Goal: Navigation & Orientation: Find specific page/section

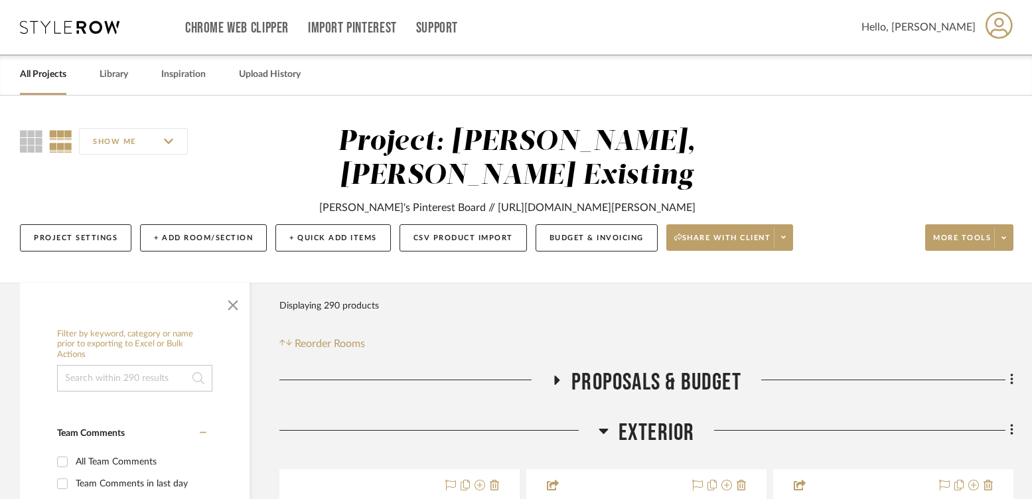
click at [50, 74] on link "All Projects" at bounding box center [43, 75] width 46 height 18
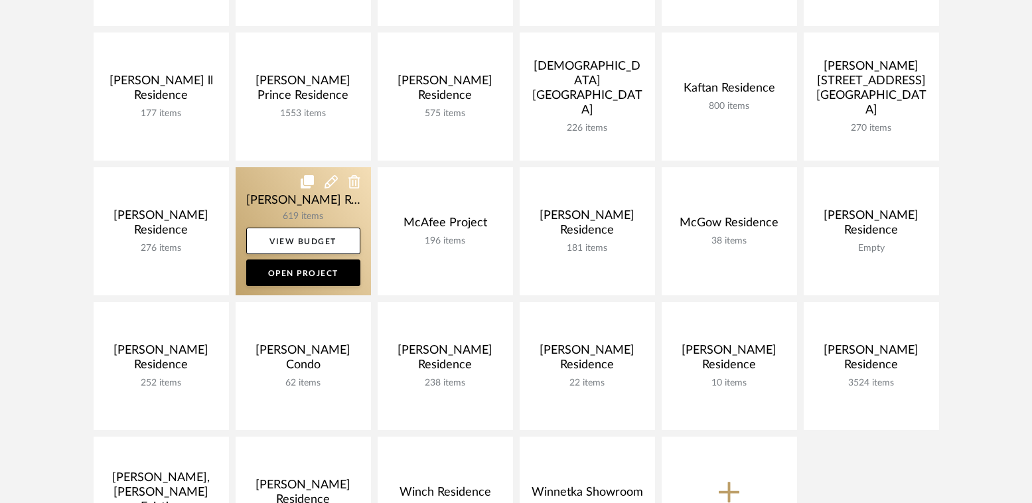
scroll to position [615, 0]
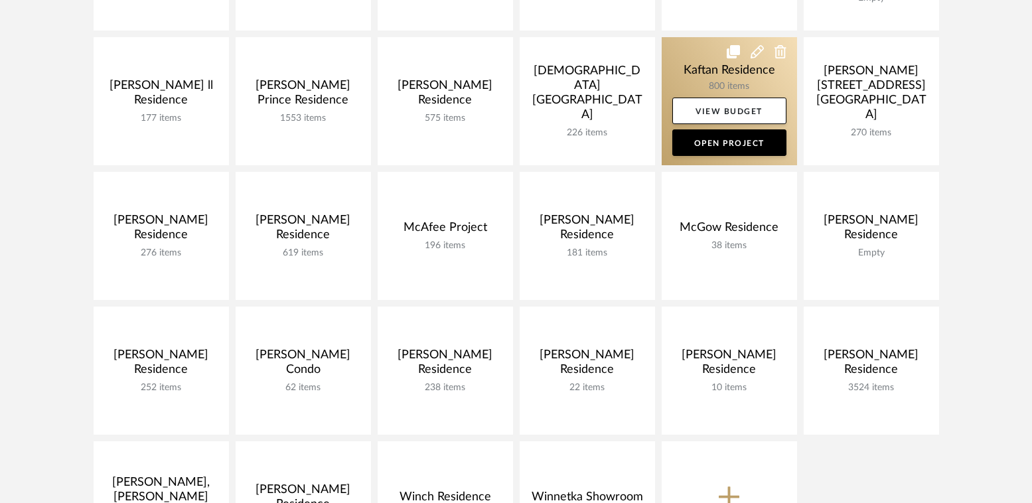
click at [694, 82] on link at bounding box center [729, 101] width 135 height 128
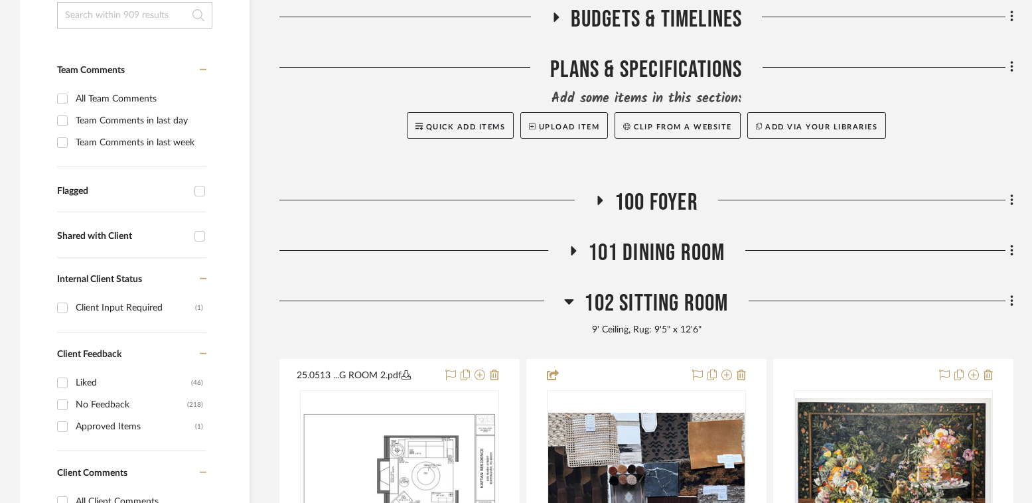
scroll to position [313, 0]
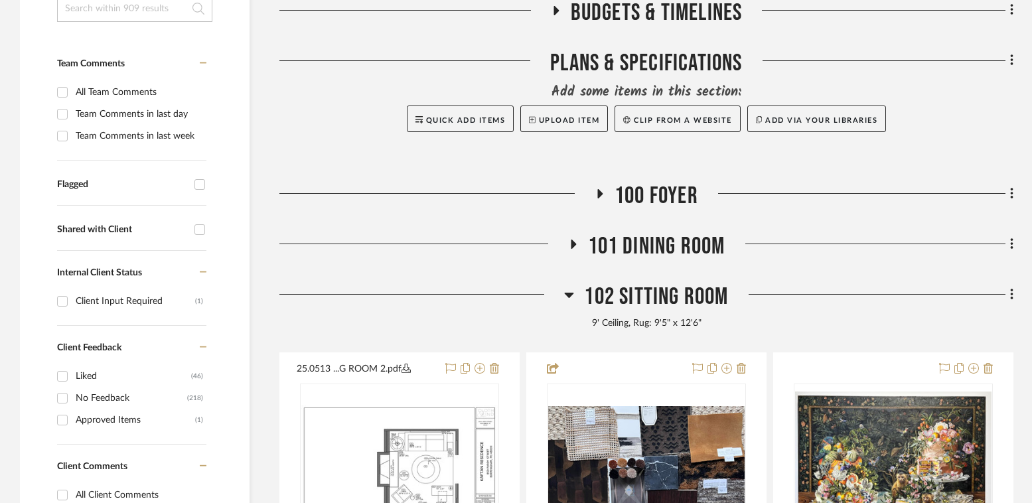
click at [654, 303] on span "102 Sitting Room" at bounding box center [656, 297] width 144 height 29
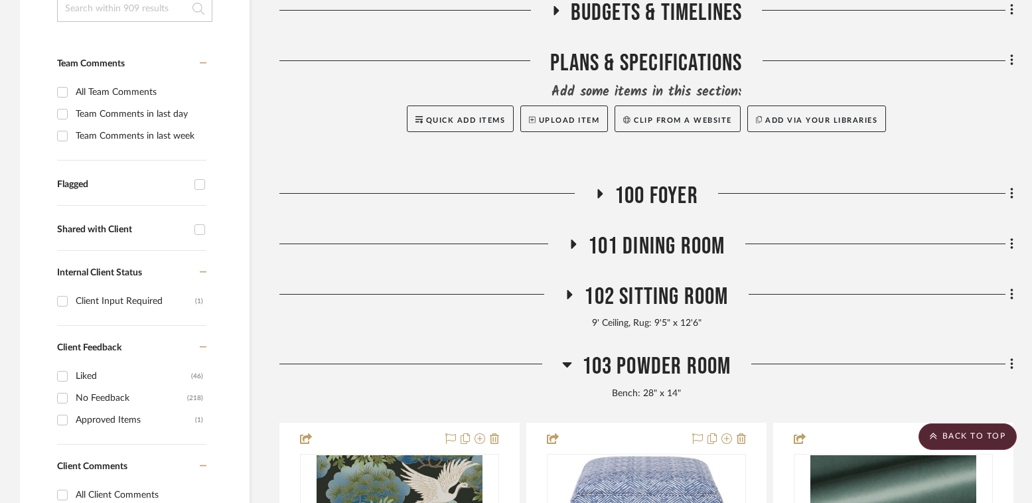
click at [636, 364] on span "103 Powder Room" at bounding box center [656, 366] width 149 height 29
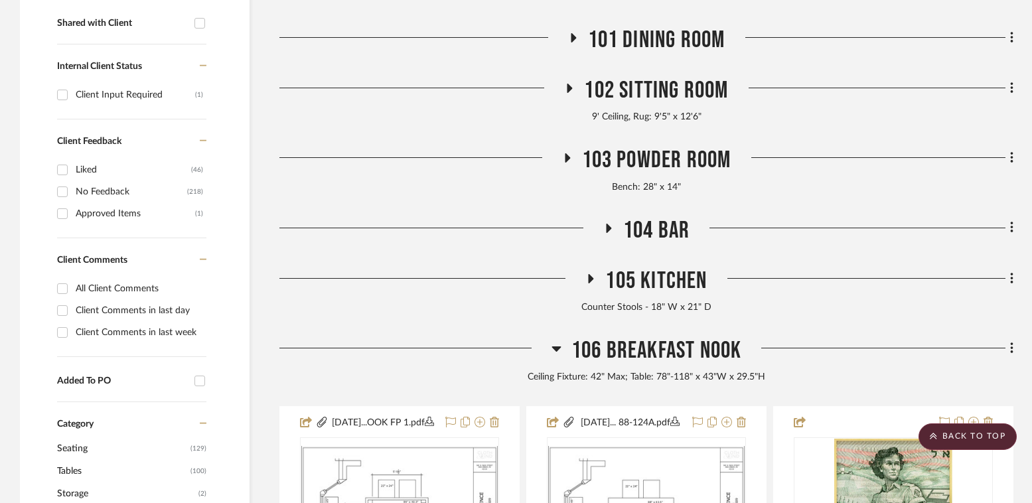
scroll to position [610, 0]
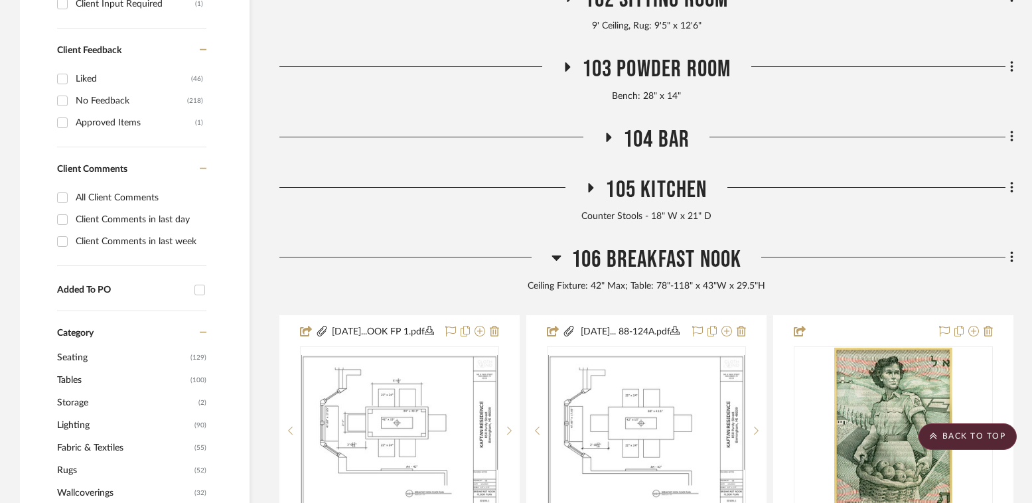
click at [683, 248] on span "106 Breakfast Nook" at bounding box center [656, 260] width 171 height 29
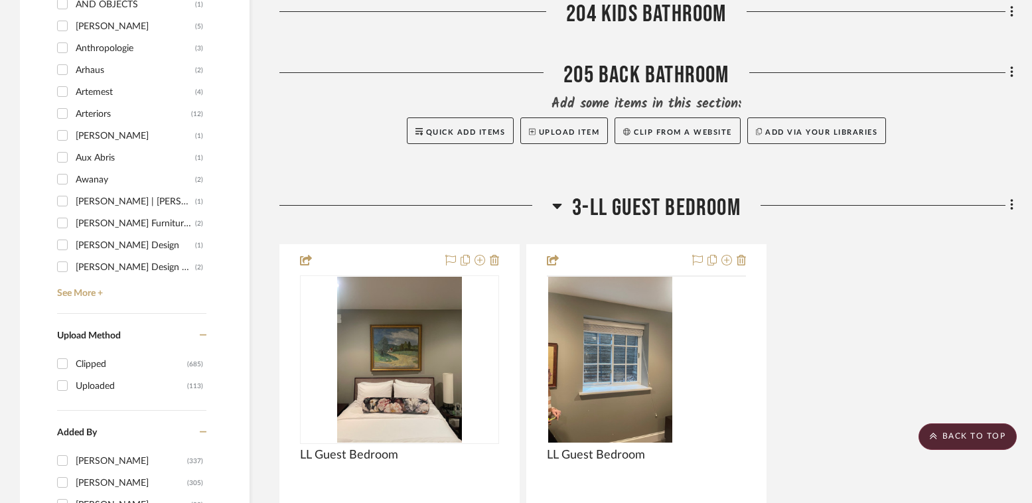
scroll to position [1574, 0]
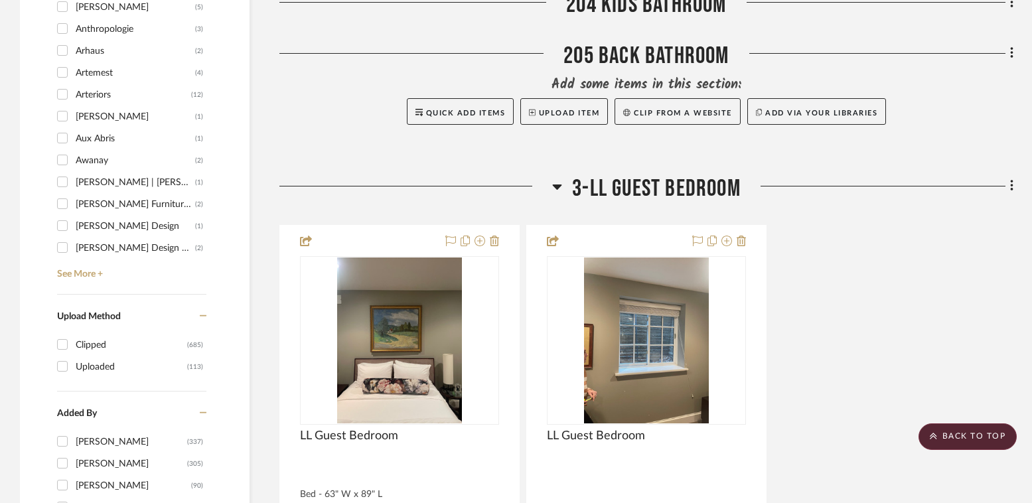
click at [672, 187] on span "3-LL Guest Bedroom" at bounding box center [656, 189] width 169 height 29
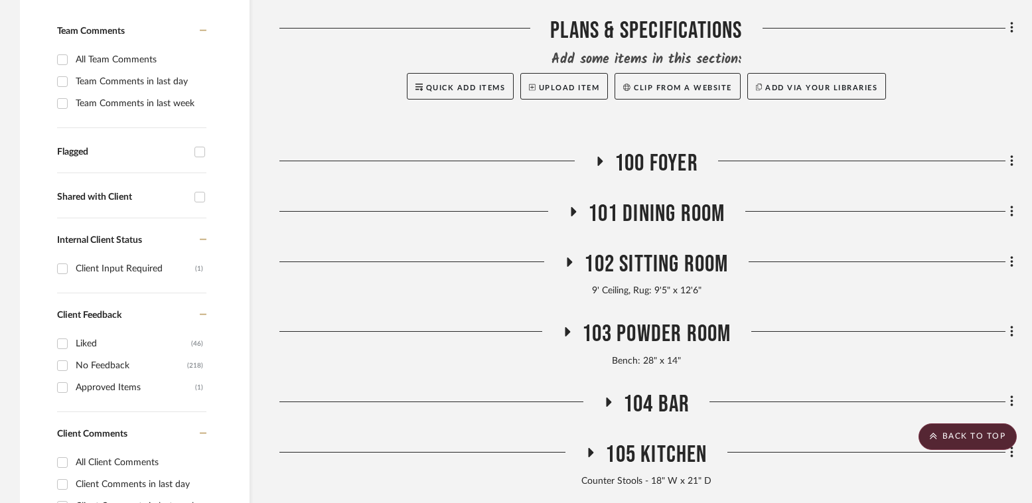
scroll to position [348, 0]
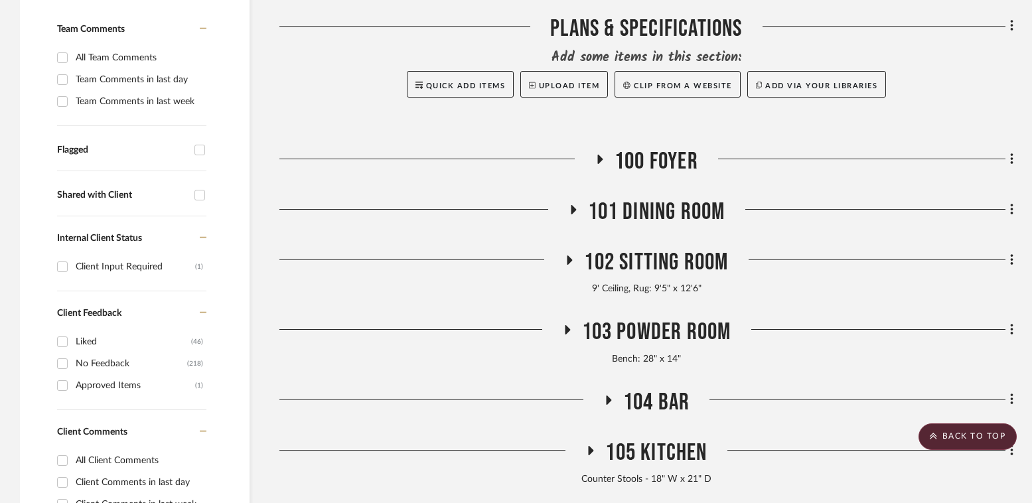
click at [666, 163] on span "100 Foyer" at bounding box center [656, 161] width 84 height 29
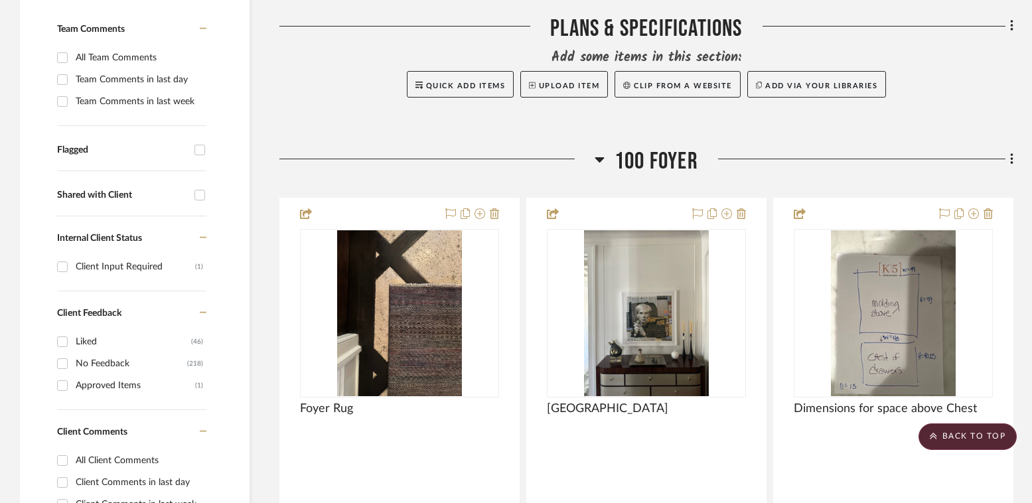
click at [662, 163] on span "100 Foyer" at bounding box center [656, 161] width 84 height 29
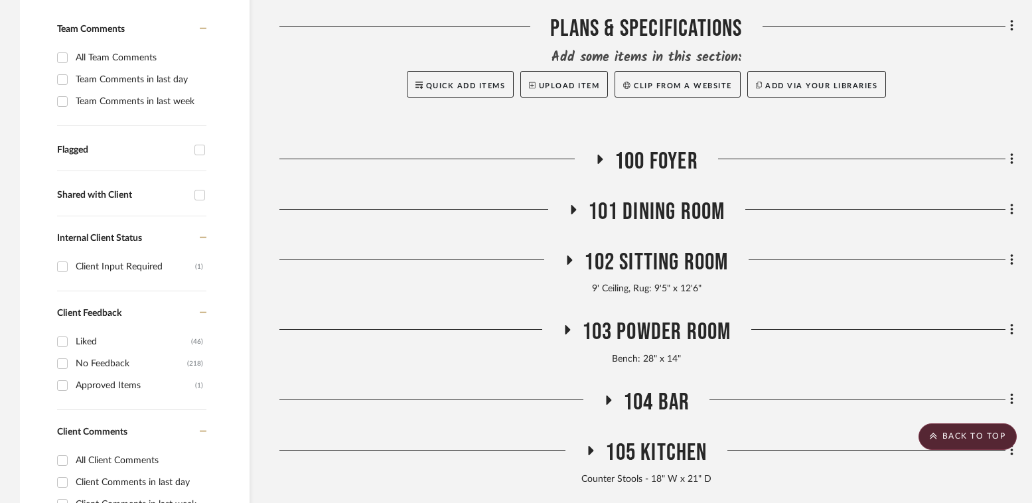
click at [668, 205] on span "101 Dining Room" at bounding box center [656, 212] width 137 height 29
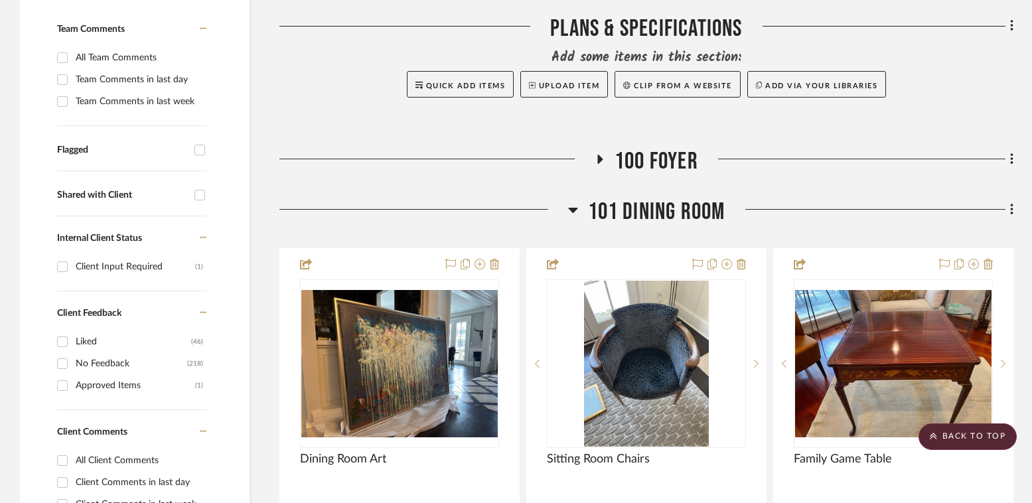
click at [668, 205] on span "101 Dining Room" at bounding box center [656, 212] width 137 height 29
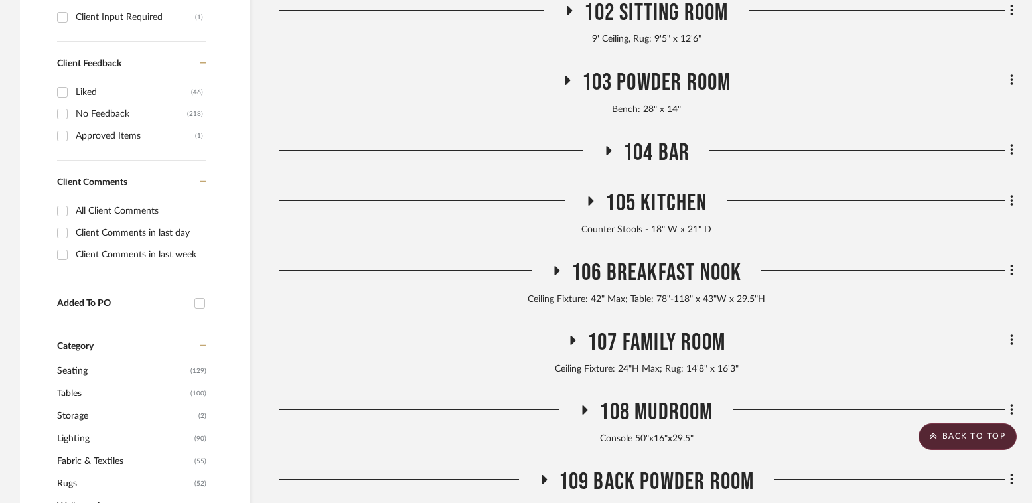
scroll to position [599, 0]
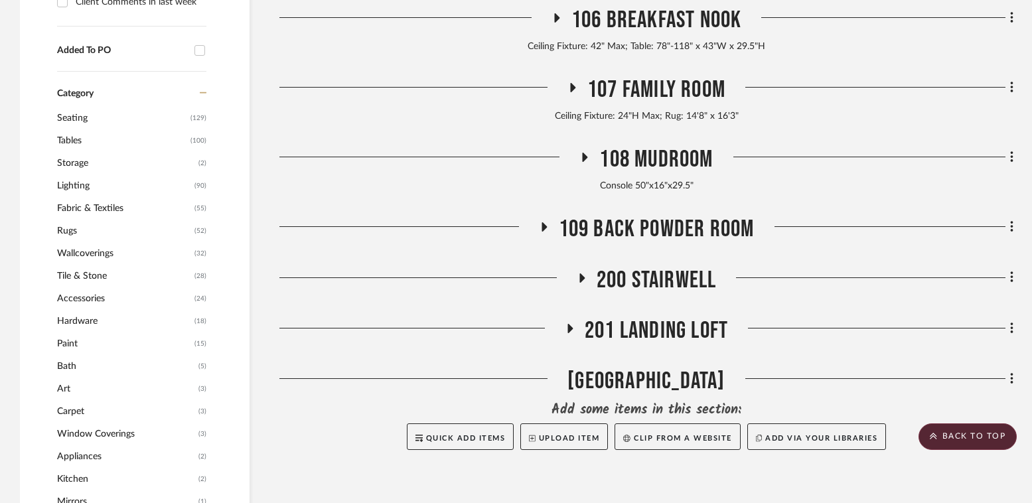
click at [666, 282] on span "200 Stairwell" at bounding box center [657, 280] width 120 height 29
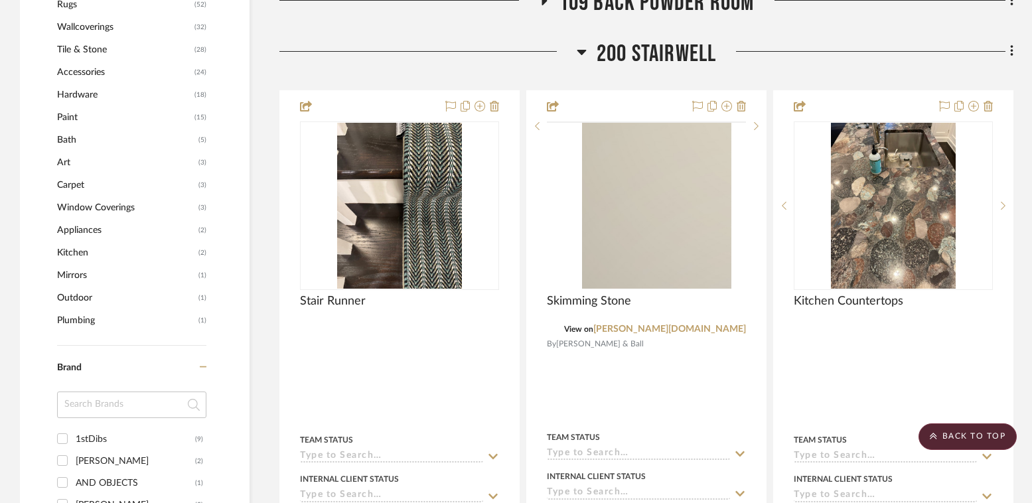
scroll to position [1090, 0]
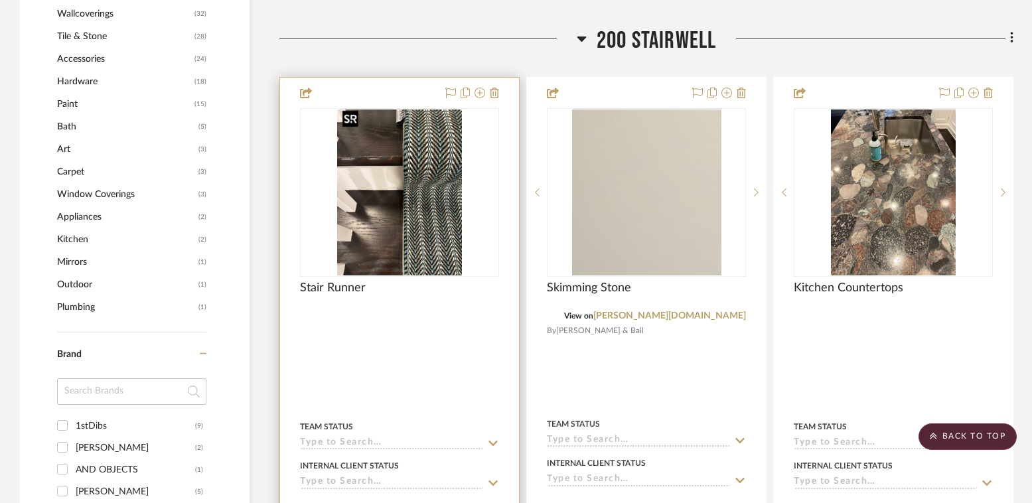
click at [0, 0] on img at bounding box center [0, 0] width 0 height 0
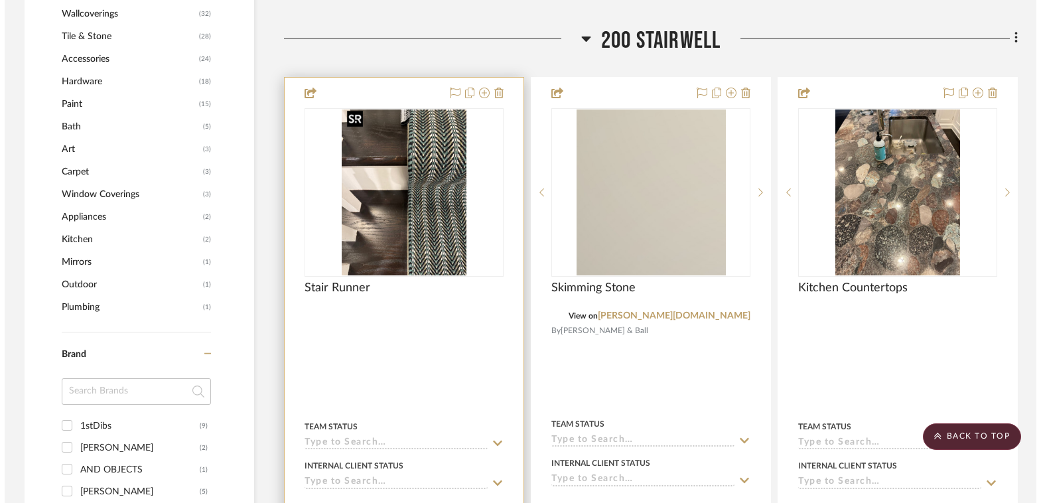
scroll to position [0, 0]
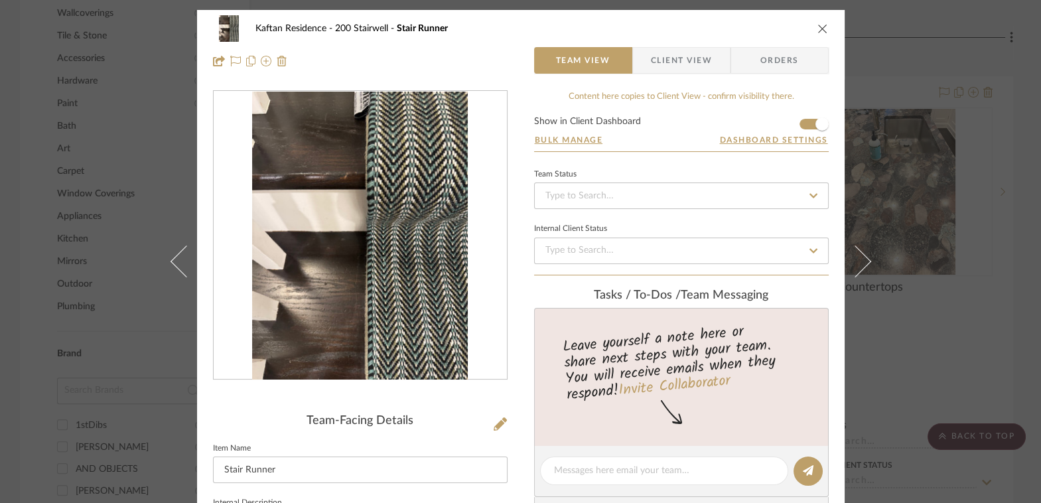
click at [391, 195] on img "0" at bounding box center [360, 236] width 216 height 288
